Goal: Transaction & Acquisition: Book appointment/travel/reservation

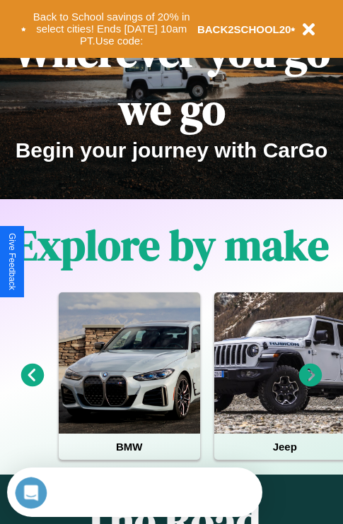
scroll to position [218, 0]
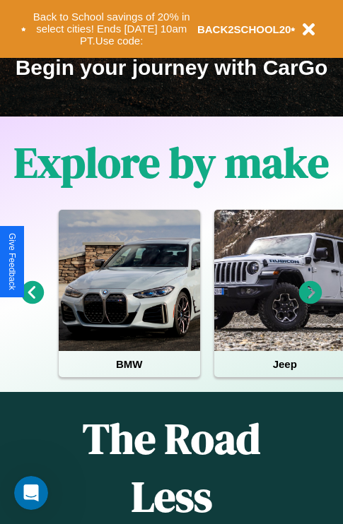
click at [310, 303] on icon at bounding box center [310, 292] width 23 height 23
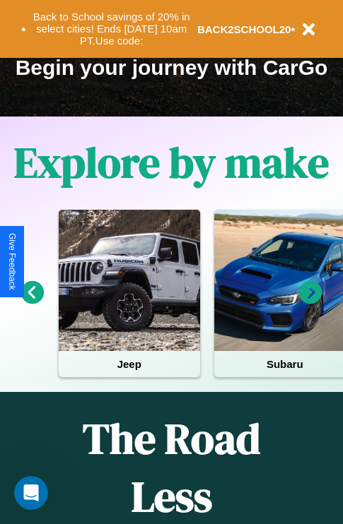
click at [310, 303] on icon at bounding box center [310, 292] width 23 height 23
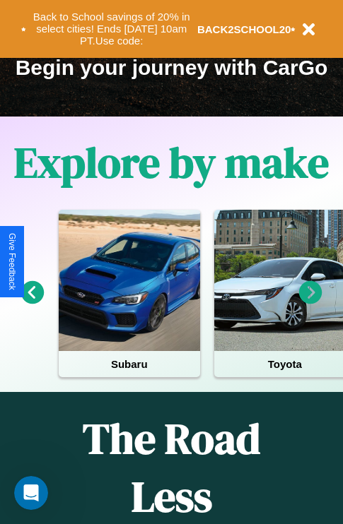
click at [310, 303] on icon at bounding box center [310, 292] width 23 height 23
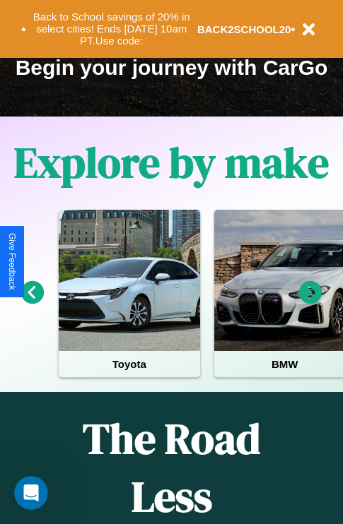
click at [310, 303] on icon at bounding box center [310, 292] width 23 height 23
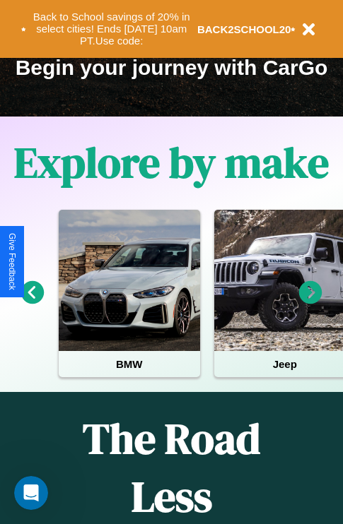
click at [32, 303] on icon at bounding box center [32, 292] width 23 height 23
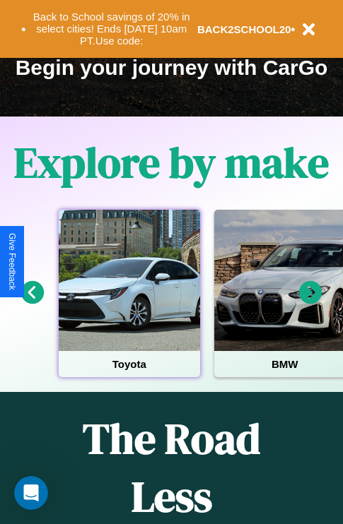
click at [129, 303] on div at bounding box center [129, 280] width 141 height 141
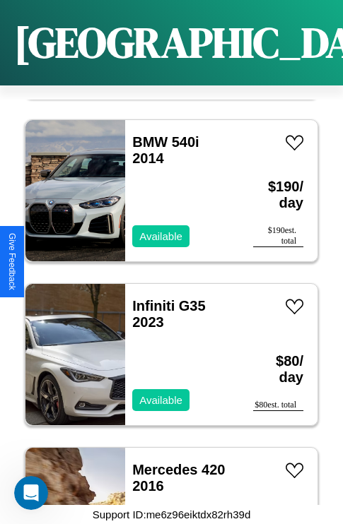
scroll to position [11040, 0]
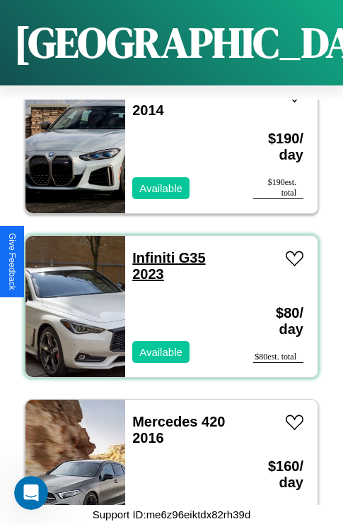
click at [149, 250] on link "Infiniti G35 2023" at bounding box center [168, 266] width 73 height 32
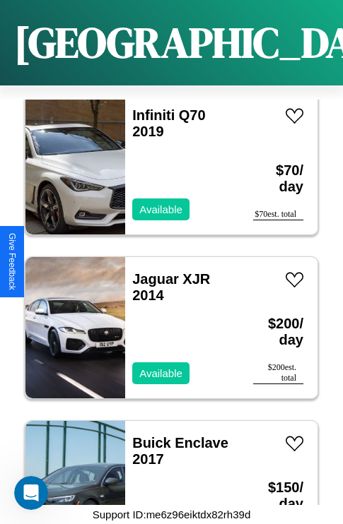
scroll to position [13172, 0]
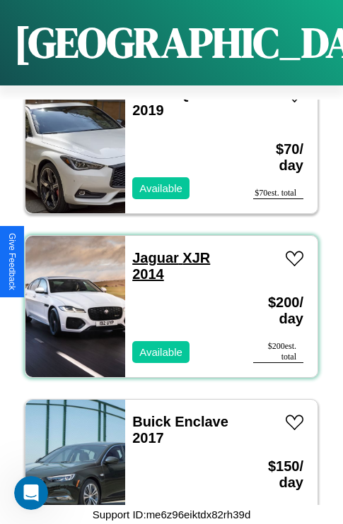
click at [151, 250] on link "Jaguar XJR 2014" at bounding box center [171, 266] width 78 height 32
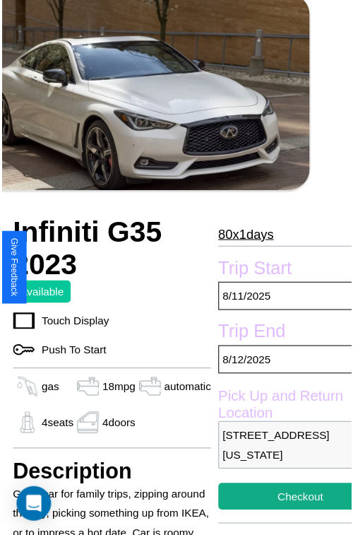
scroll to position [92, 59]
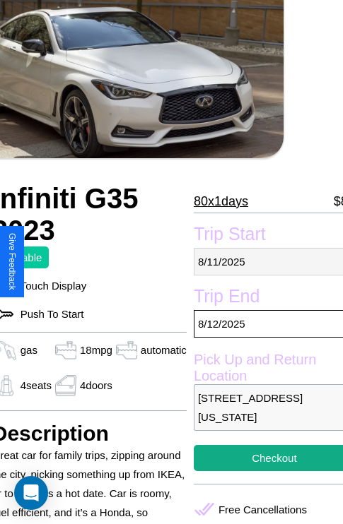
click at [262, 262] on p "[DATE]" at bounding box center [274, 262] width 161 height 28
select select "*"
select select "****"
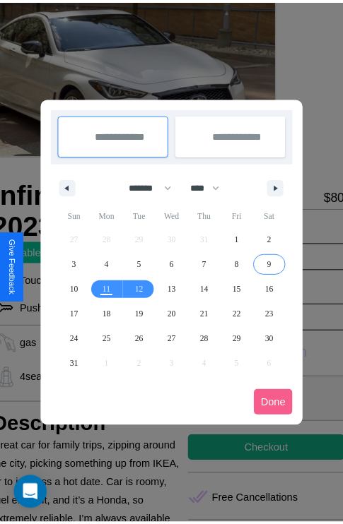
scroll to position [0, 59]
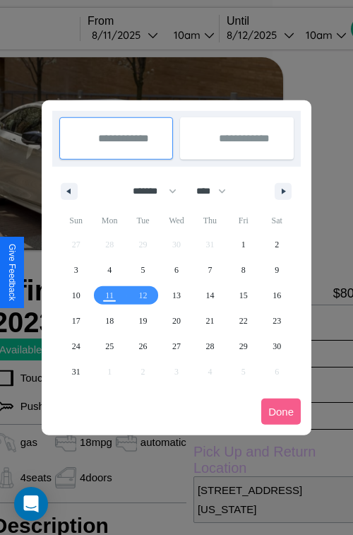
click at [144, 35] on div at bounding box center [176, 267] width 353 height 535
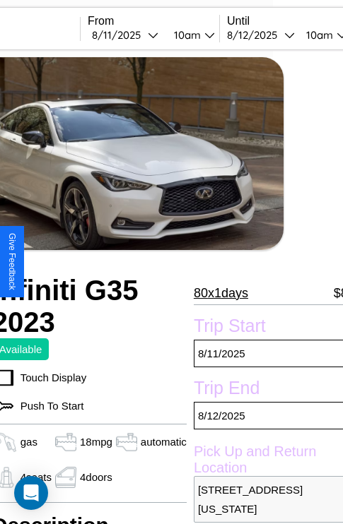
scroll to position [31, 59]
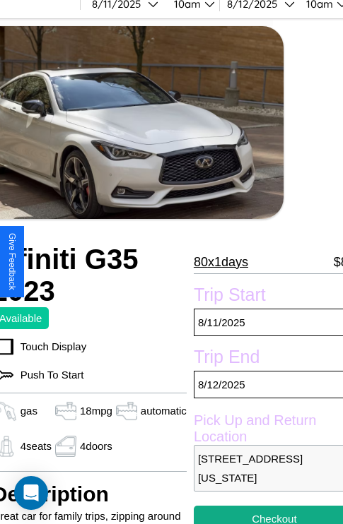
click at [214, 262] on p "80 x 1 days" at bounding box center [221, 262] width 54 height 23
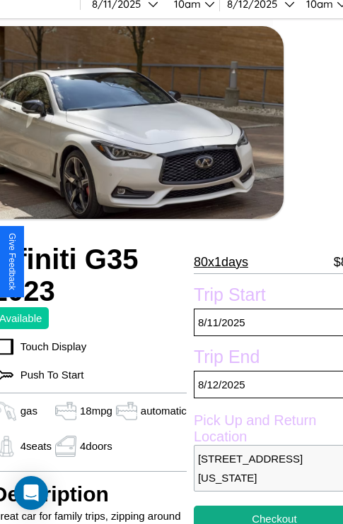
click at [214, 262] on p "80 x 1 days" at bounding box center [221, 262] width 54 height 23
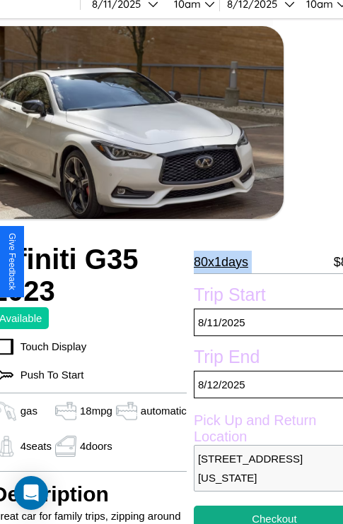
click at [214, 262] on p "80 x 1 days" at bounding box center [221, 262] width 54 height 23
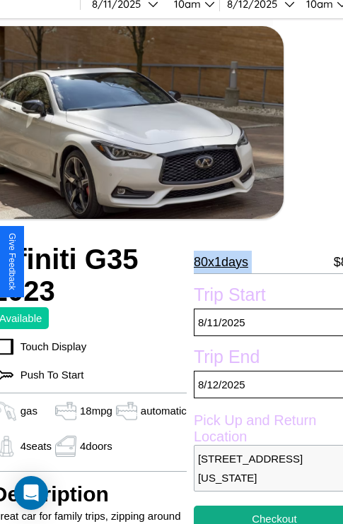
click at [214, 262] on p "80 x 1 days" at bounding box center [221, 262] width 54 height 23
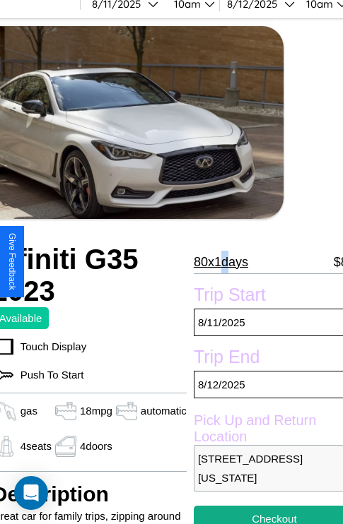
click at [214, 262] on p "80 x 1 days" at bounding box center [221, 262] width 54 height 23
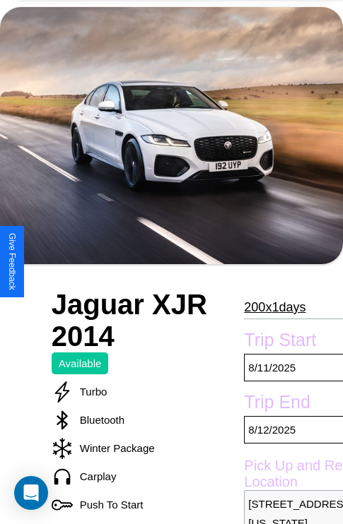
scroll to position [95, 0]
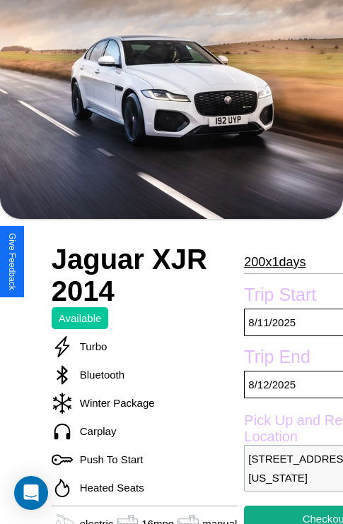
click at [274, 262] on p "200 x 1 days" at bounding box center [274, 262] width 61 height 23
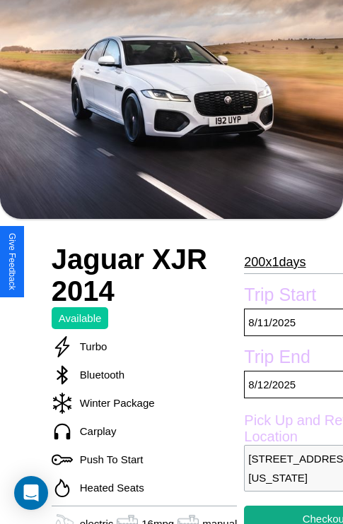
click at [274, 262] on p "200 x 1 days" at bounding box center [274, 262] width 61 height 23
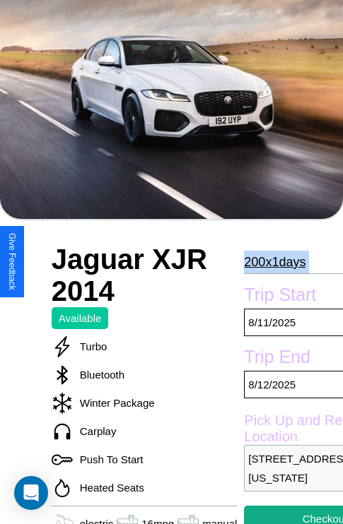
click at [274, 262] on p "200 x 1 days" at bounding box center [274, 262] width 61 height 23
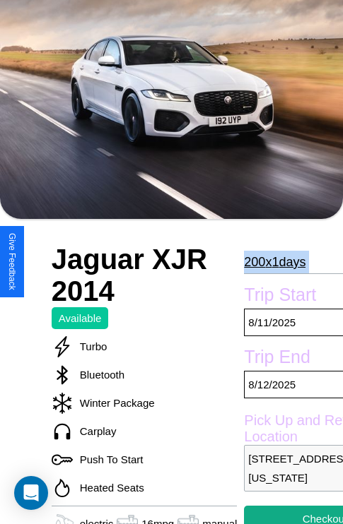
click at [274, 262] on p "200 x 1 days" at bounding box center [274, 262] width 61 height 23
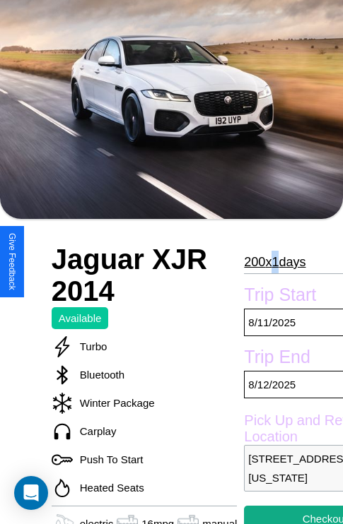
click at [274, 262] on p "200 x 1 days" at bounding box center [274, 262] width 61 height 23
